Goal: Task Accomplishment & Management: Use online tool/utility

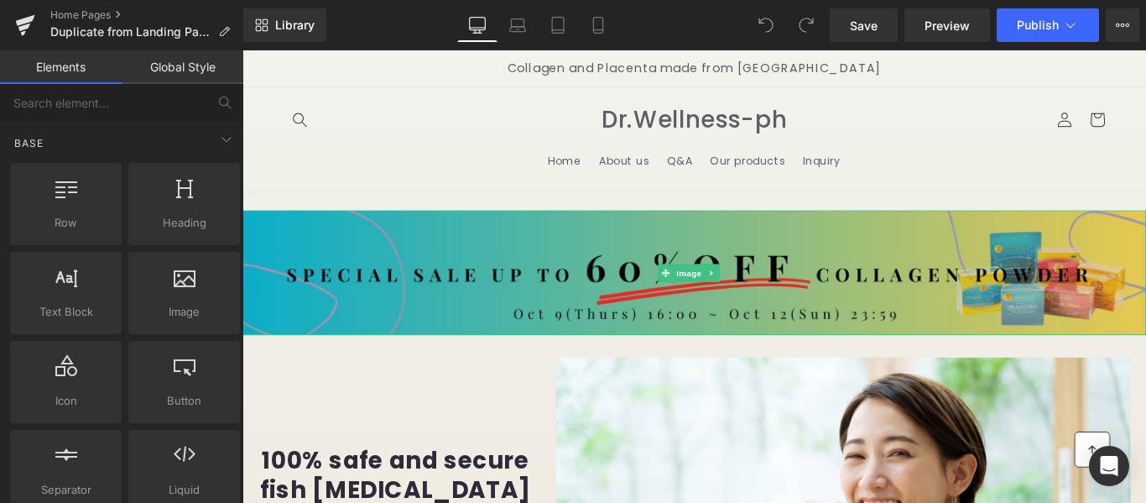
click at [528, 337] on img at bounding box center [750, 300] width 1015 height 141
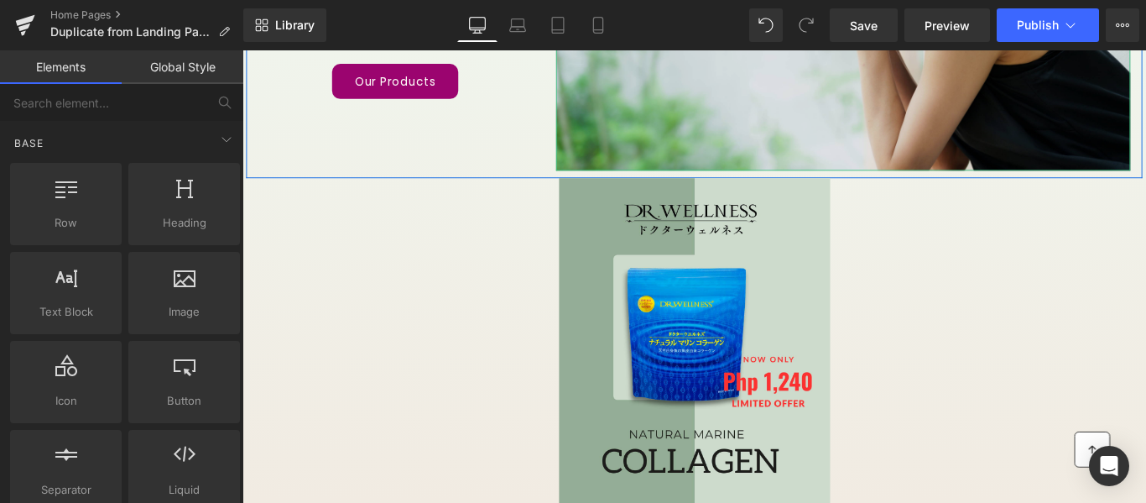
scroll to position [504, 0]
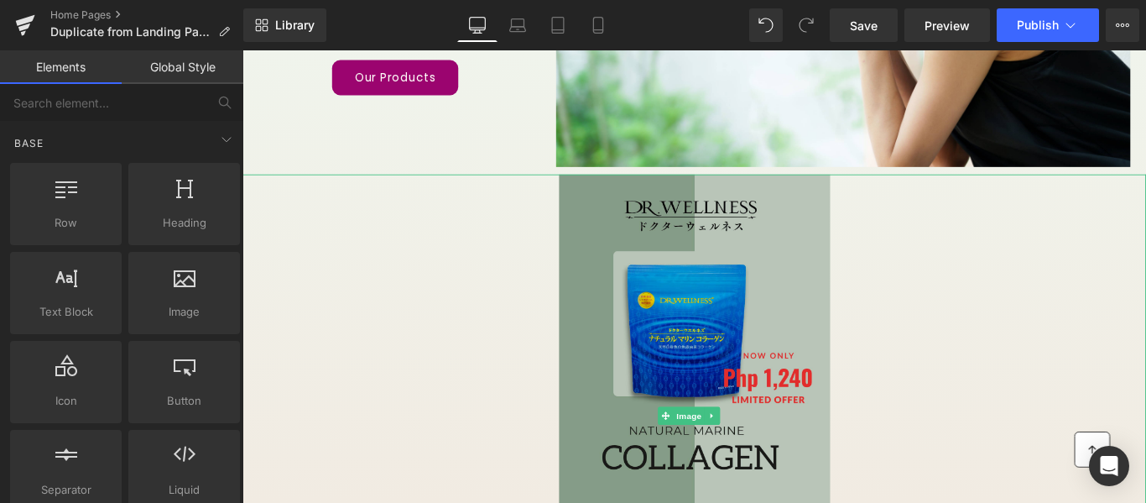
click at [695, 352] on img at bounding box center [750, 460] width 305 height 541
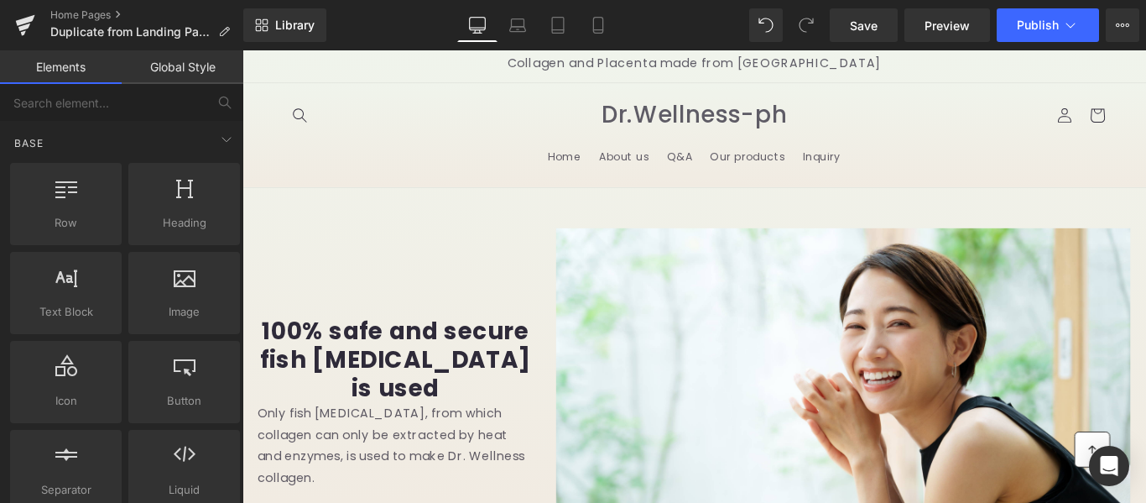
scroll to position [0, 0]
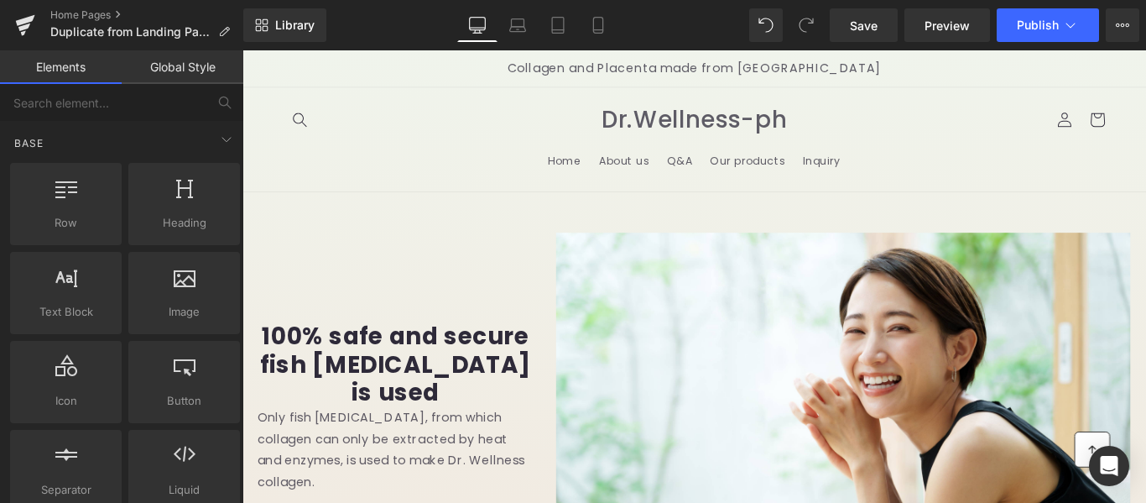
click at [390, 24] on div "Library Desktop Desktop Laptop Tablet Mobile Save Preview Publish Scheduled Vie…" at bounding box center [694, 25] width 903 height 34
click at [867, 26] on span "Save" at bounding box center [864, 26] width 28 height 18
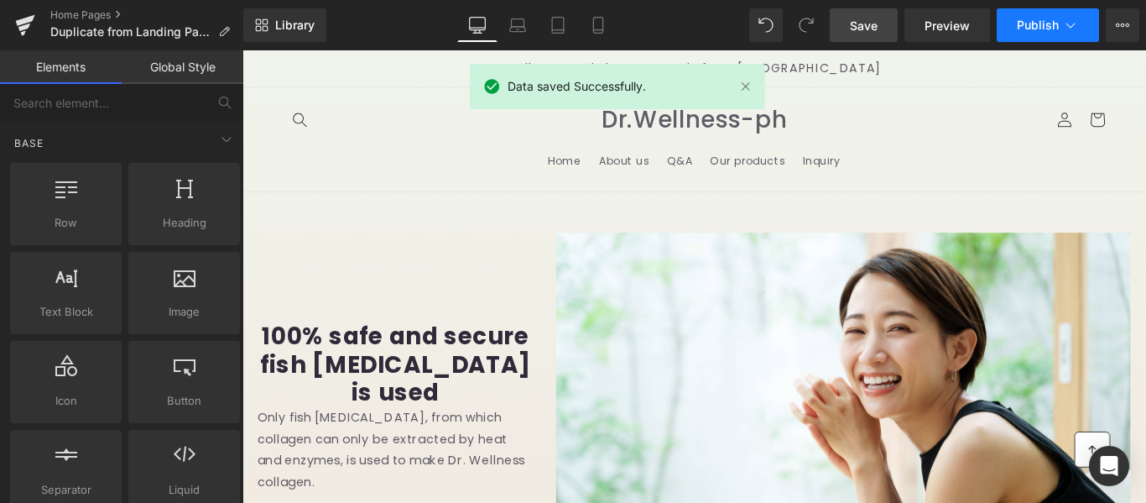
click at [1050, 25] on span "Publish" at bounding box center [1038, 24] width 42 height 13
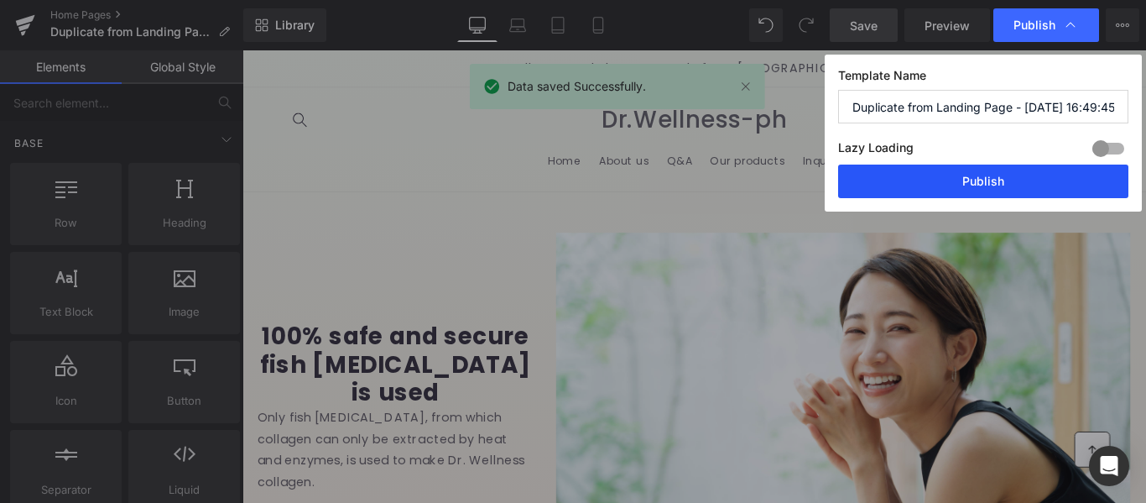
click at [966, 180] on button "Publish" at bounding box center [983, 181] width 290 height 34
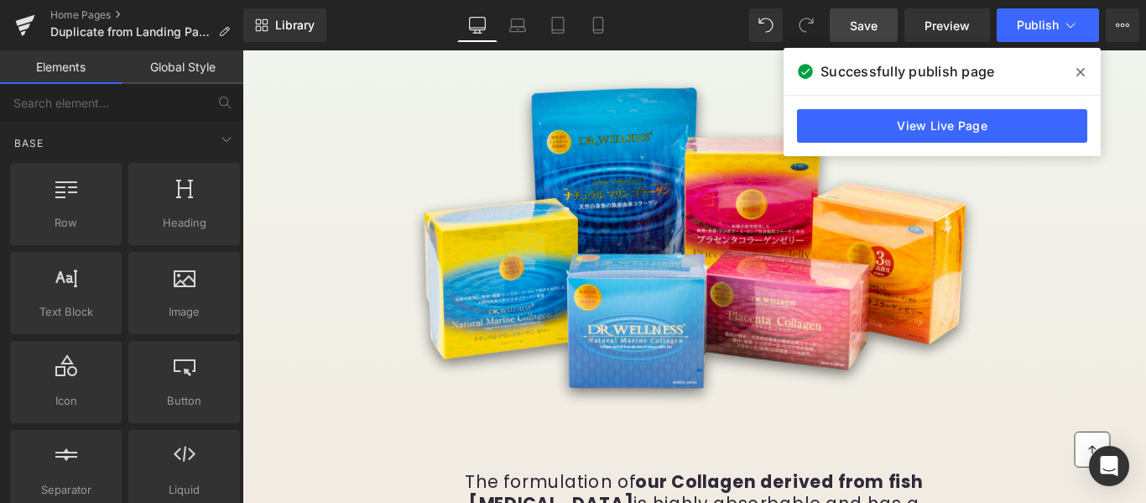
scroll to position [336, 0]
